Goal: Task Accomplishment & Management: Use online tool/utility

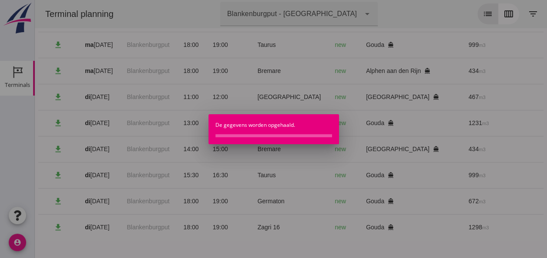
scroll to position [0, 232]
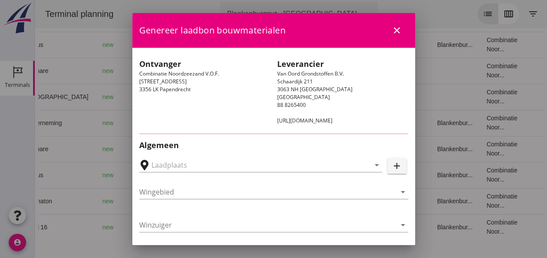
type input "[GEOGRAPHIC_DATA], [GEOGRAPHIC_DATA], [GEOGRAPHIC_DATA]"
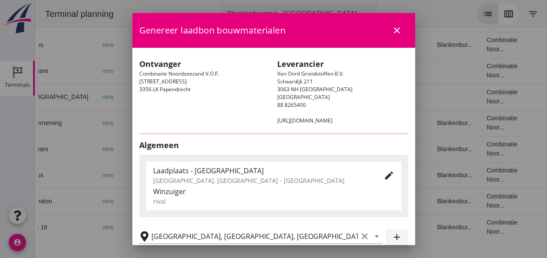
type input "[GEOGRAPHIC_DATA]"
type input "Ko Hoeve"
type input "467"
type input "Ophoogzand (6120)"
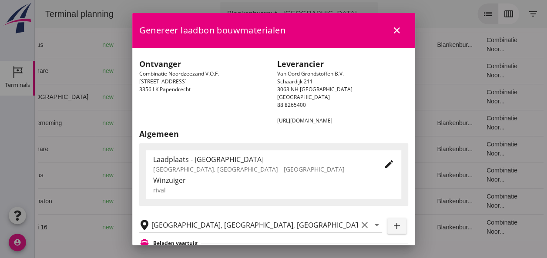
scroll to position [130, 0]
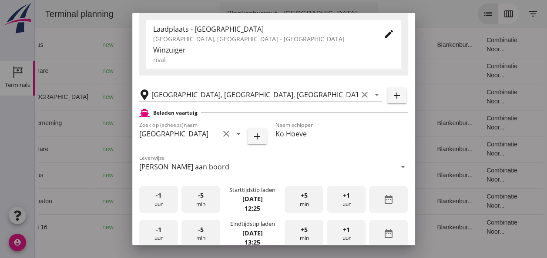
click at [359, 93] on icon "clear" at bounding box center [364, 95] width 10 height 10
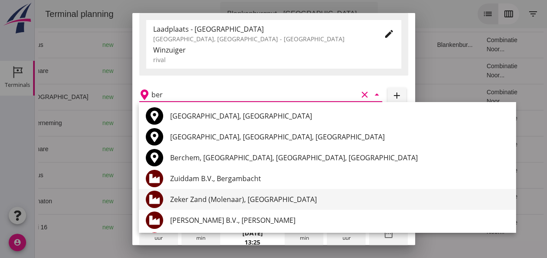
click at [259, 203] on div "Zeker Zand (Molenaar), [GEOGRAPHIC_DATA]" at bounding box center [339, 199] width 338 height 10
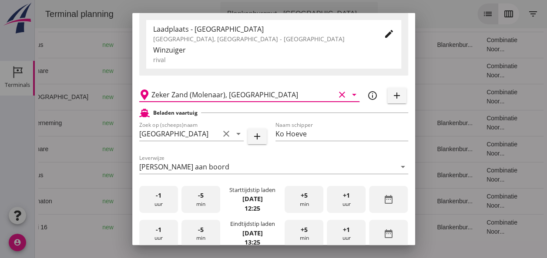
type input "Zeker Zand (Molenaar), [GEOGRAPHIC_DATA]"
click at [162, 202] on div "-1 uur" at bounding box center [158, 199] width 39 height 27
click at [302, 200] on span "+5" at bounding box center [304, 196] width 7 height 10
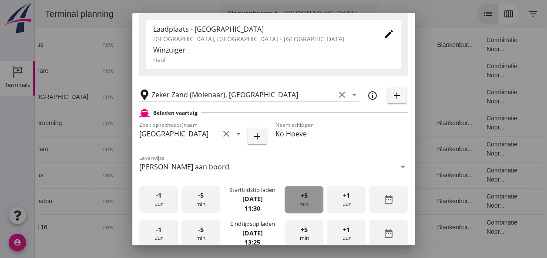
click at [302, 200] on span "+5" at bounding box center [304, 196] width 7 height 10
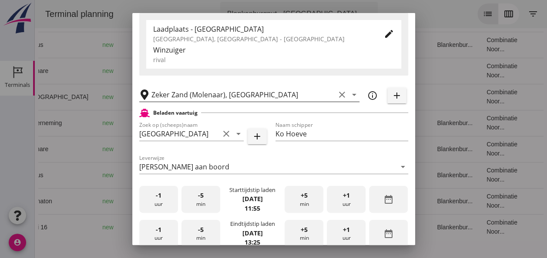
click at [165, 230] on div "-1 uur" at bounding box center [158, 233] width 39 height 27
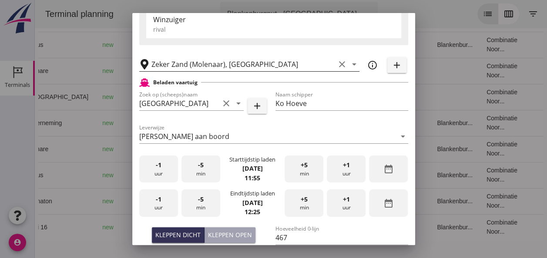
scroll to position [174, 0]
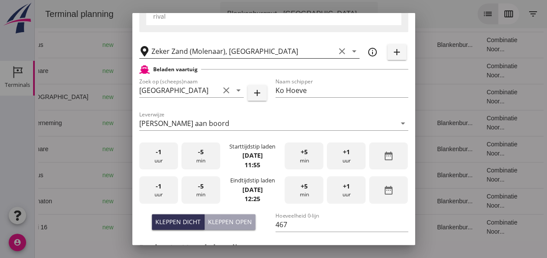
click at [207, 193] on div "-5 min" at bounding box center [200, 190] width 39 height 27
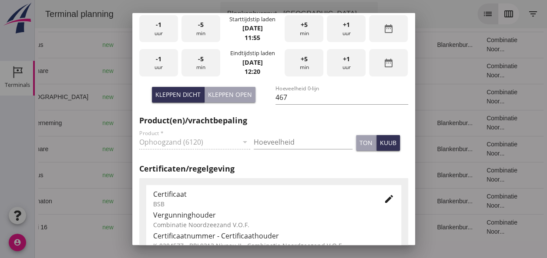
scroll to position [304, 0]
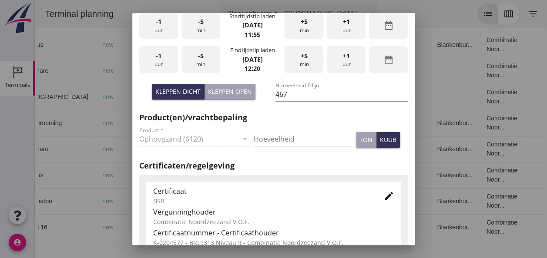
click at [277, 131] on div "Hoeveelheid" at bounding box center [303, 141] width 99 height 28
click at [261, 137] on input "Hoeveelheid" at bounding box center [303, 139] width 99 height 14
type input "467"
click at [383, 142] on div "kuub" at bounding box center [388, 139] width 17 height 9
click at [381, 142] on div "kuub" at bounding box center [388, 139] width 17 height 9
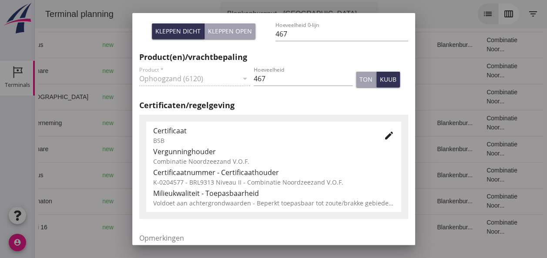
scroll to position [443, 0]
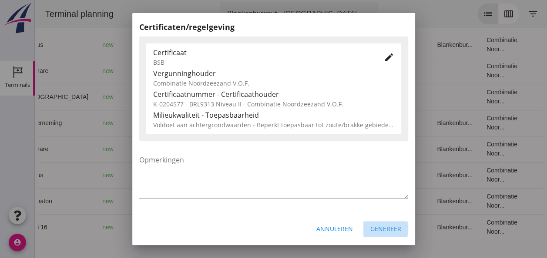
click at [379, 230] on div "Genereer" at bounding box center [385, 228] width 31 height 9
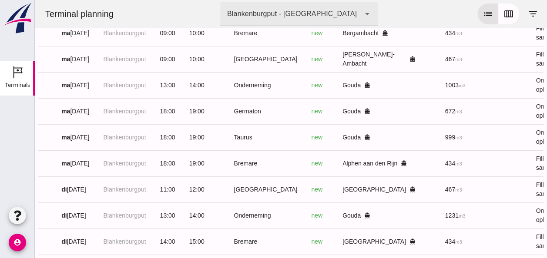
scroll to position [0, 0]
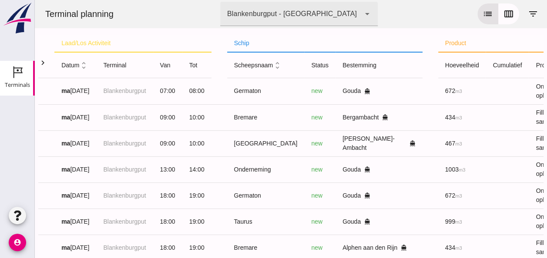
click at [84, 63] on icon "unfold_more" at bounding box center [83, 65] width 9 height 9
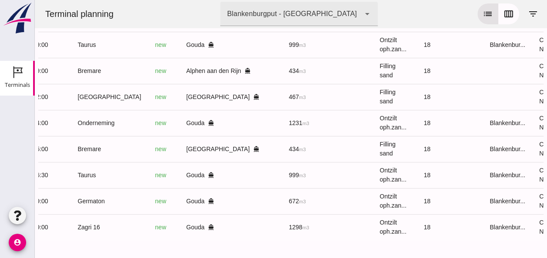
scroll to position [0, 232]
